Goal: Navigation & Orientation: Find specific page/section

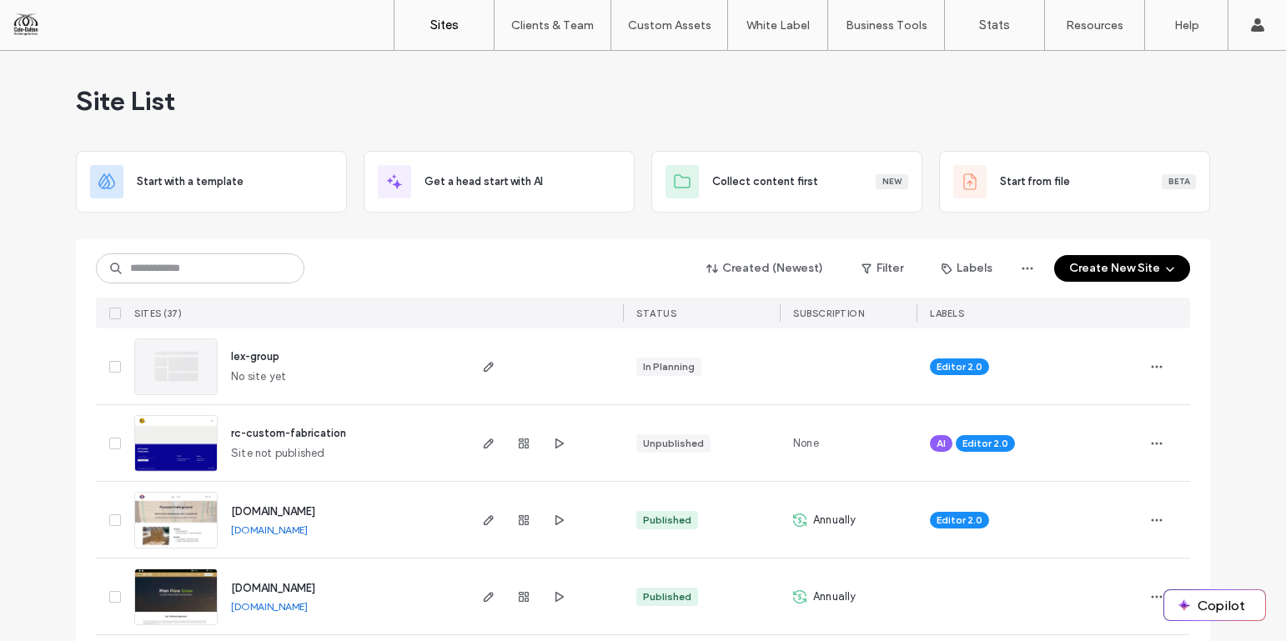
click at [147, 435] on img at bounding box center [176, 472] width 82 height 113
